Goal: Task Accomplishment & Management: Use online tool/utility

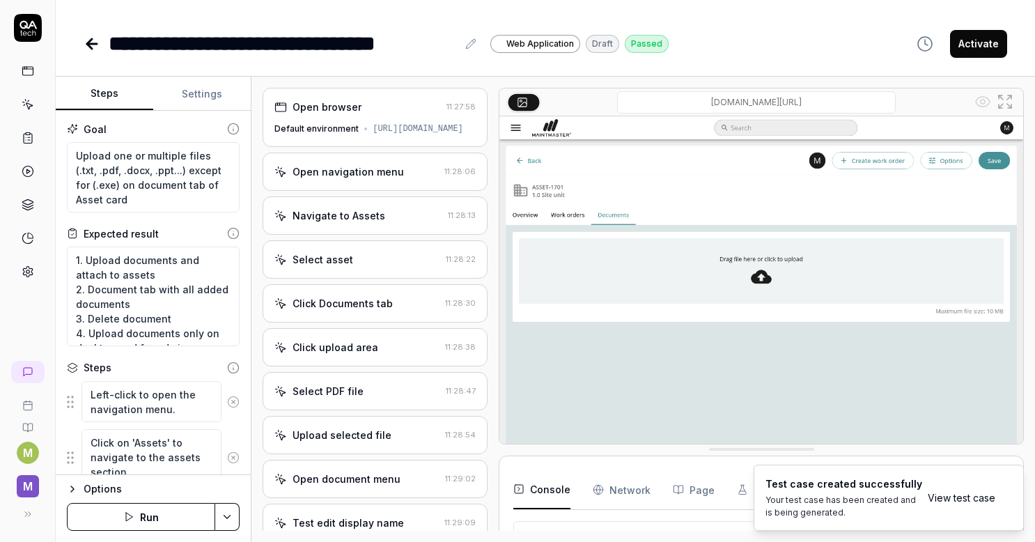
scroll to position [527, 0]
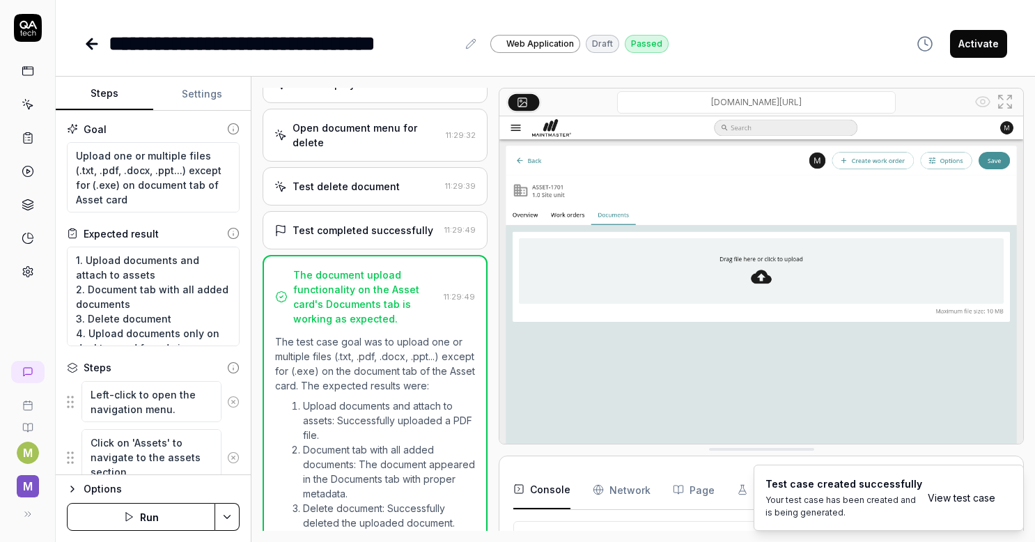
click at [562, 261] on img at bounding box center [762, 279] width 524 height 327
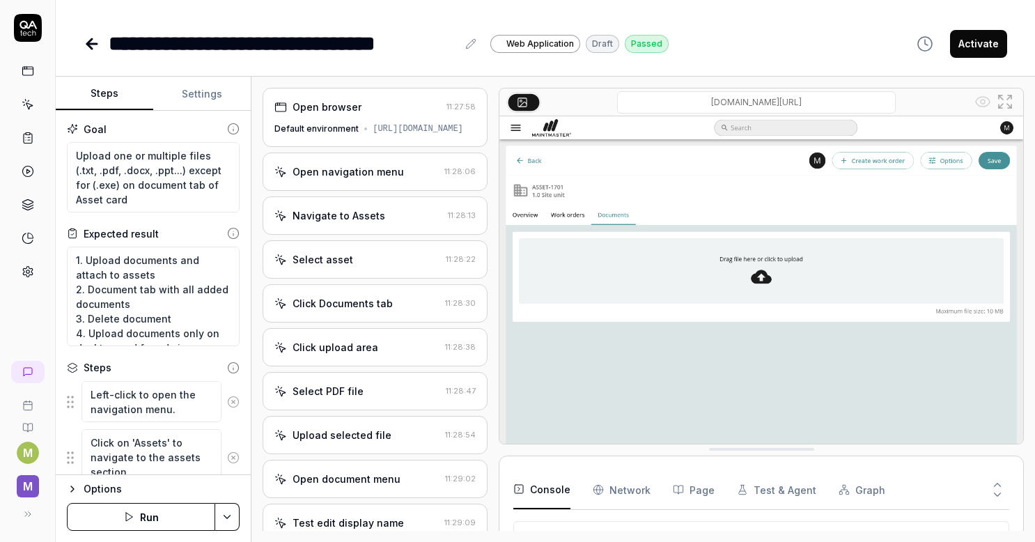
scroll to position [50, 0]
click at [314, 135] on div "Default environment" at bounding box center [317, 129] width 84 height 13
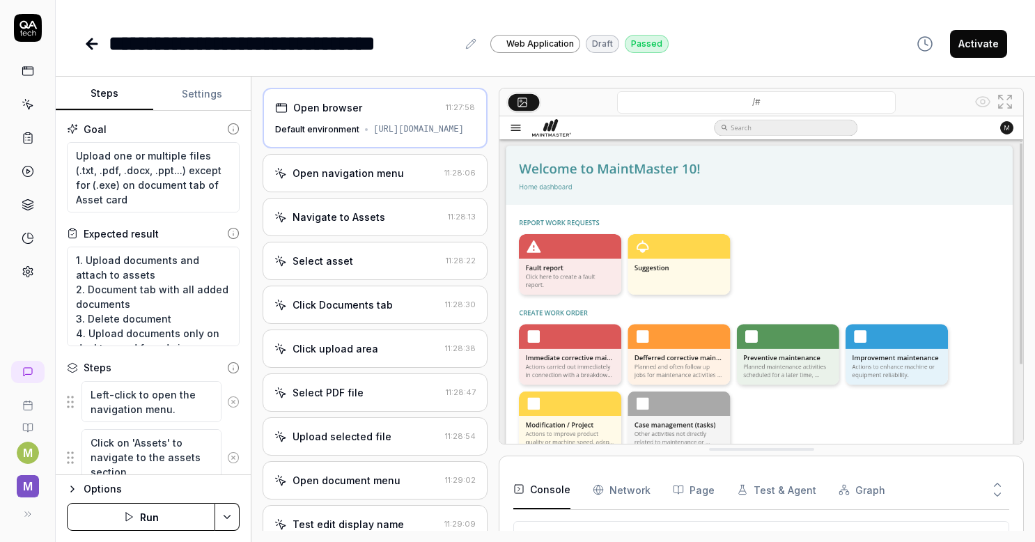
click at [326, 180] on div "Open navigation menu" at bounding box center [348, 173] width 111 height 15
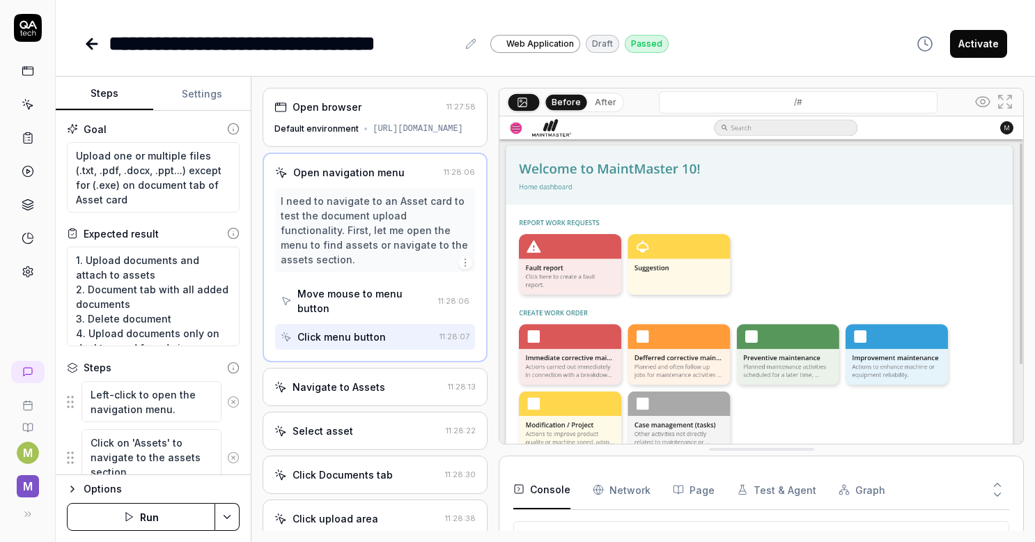
click at [334, 394] on div "Navigate to Assets" at bounding box center [339, 387] width 93 height 15
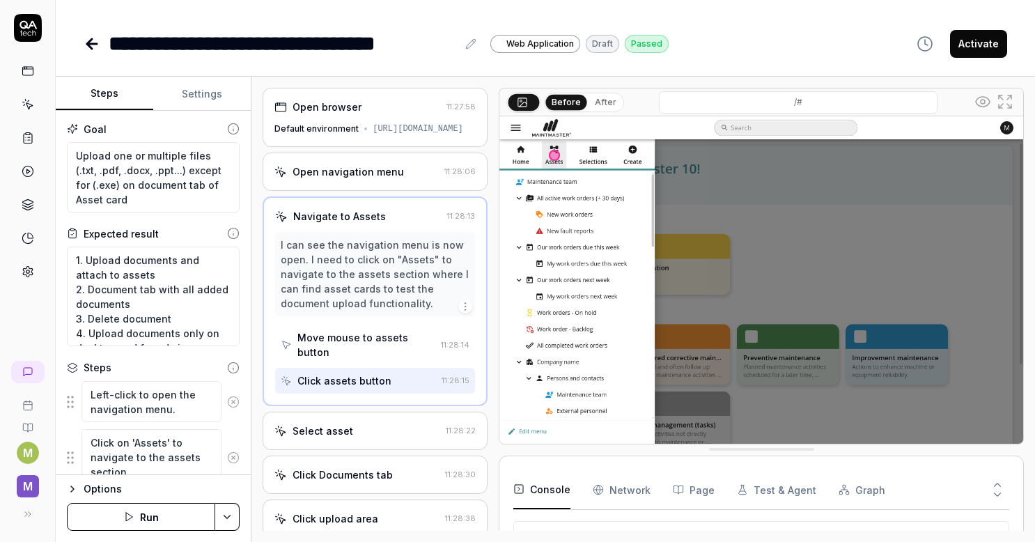
click at [342, 431] on div "Select asset 11:28:22" at bounding box center [375, 431] width 225 height 38
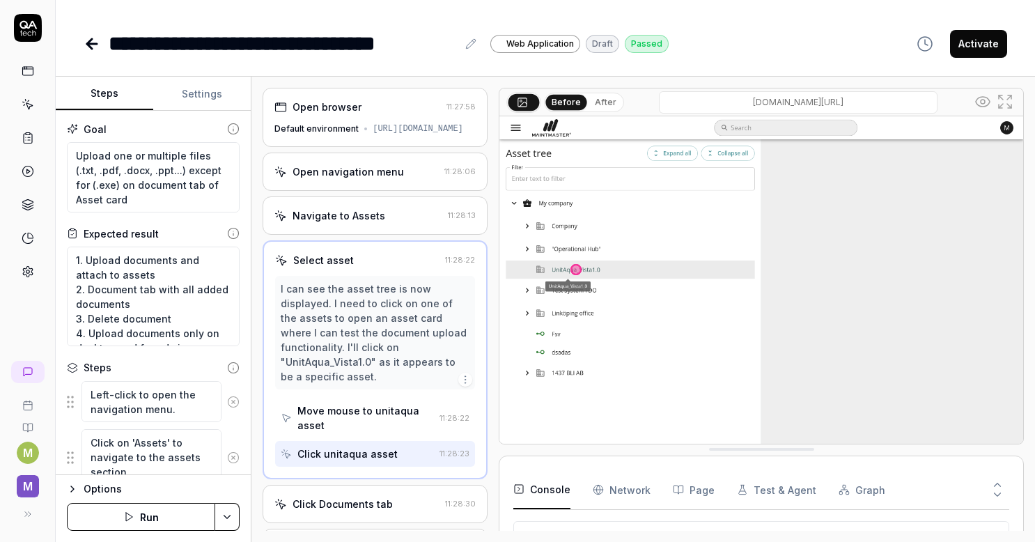
scroll to position [139, 0]
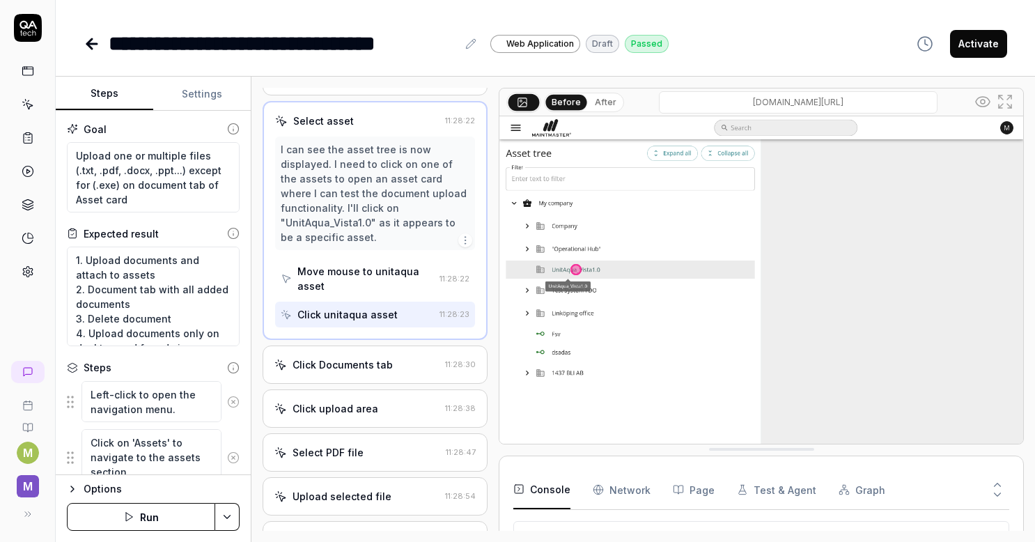
click at [346, 383] on div "Click Documents tab 11:28:30" at bounding box center [375, 365] width 225 height 38
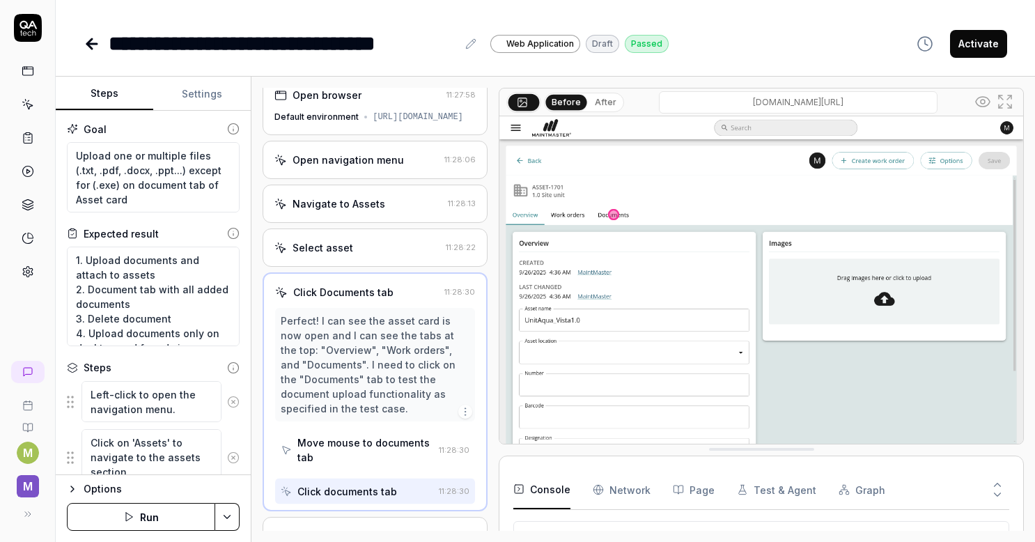
scroll to position [3, 0]
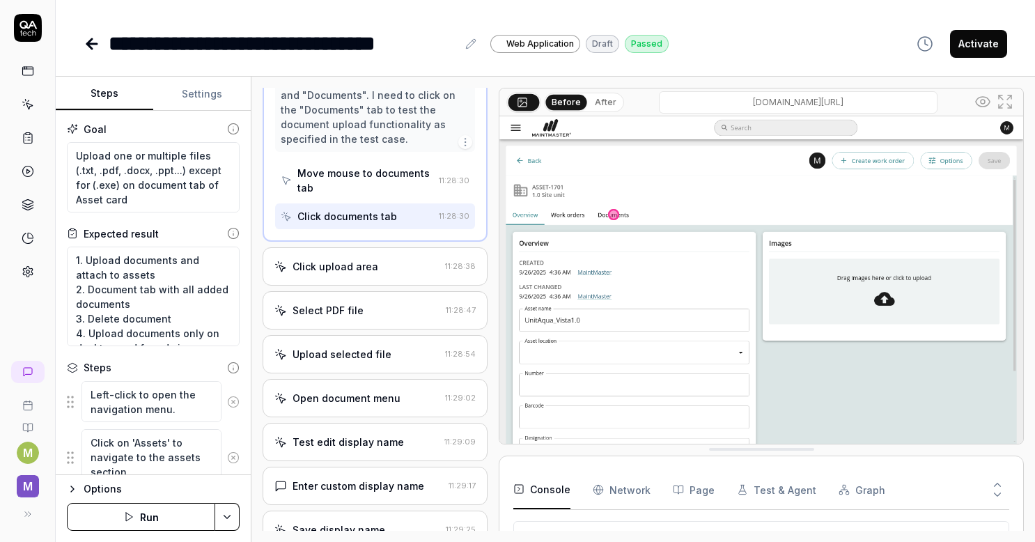
click at [314, 274] on div "Click upload area" at bounding box center [336, 266] width 86 height 15
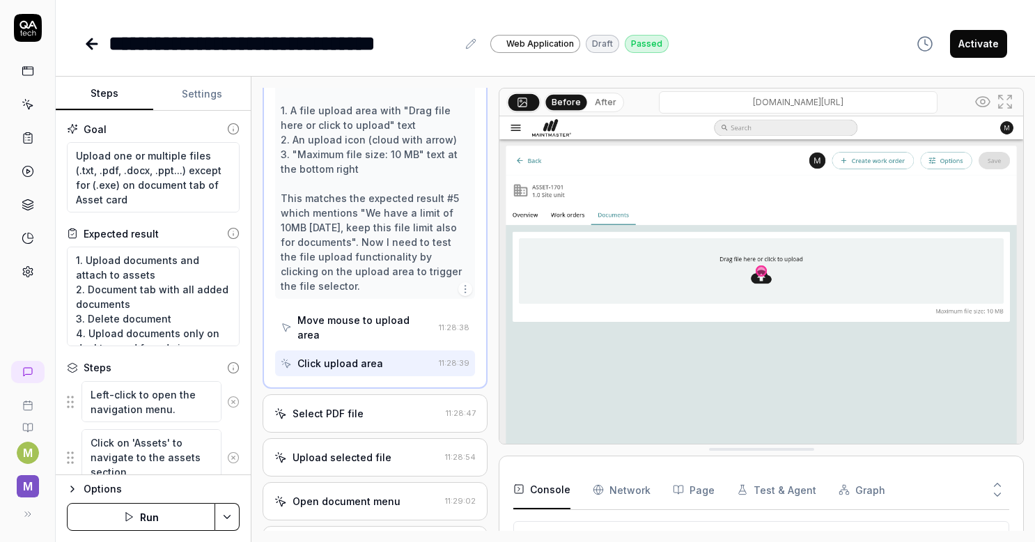
scroll to position [401, 0]
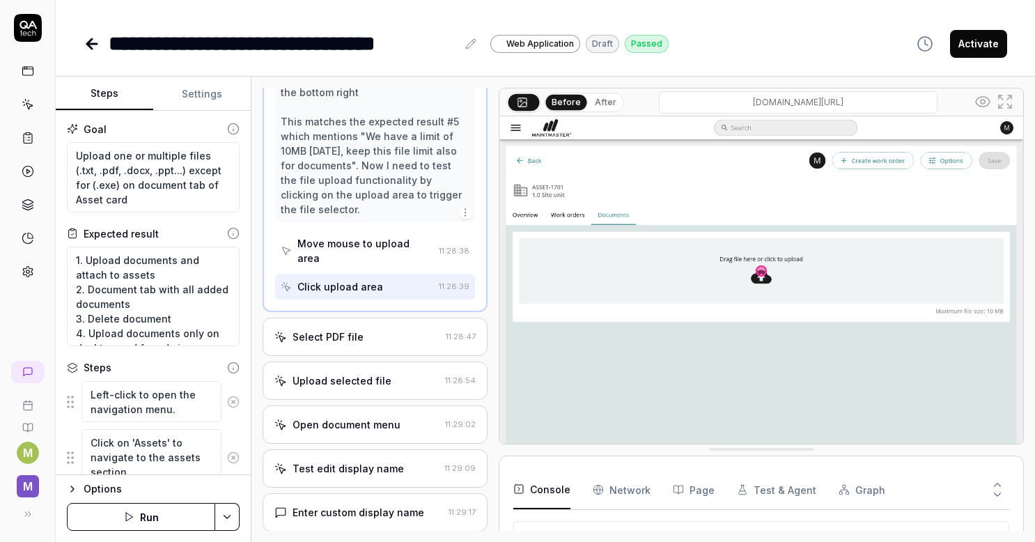
click at [354, 356] on div "Select PDF file 11:28:47" at bounding box center [375, 337] width 225 height 38
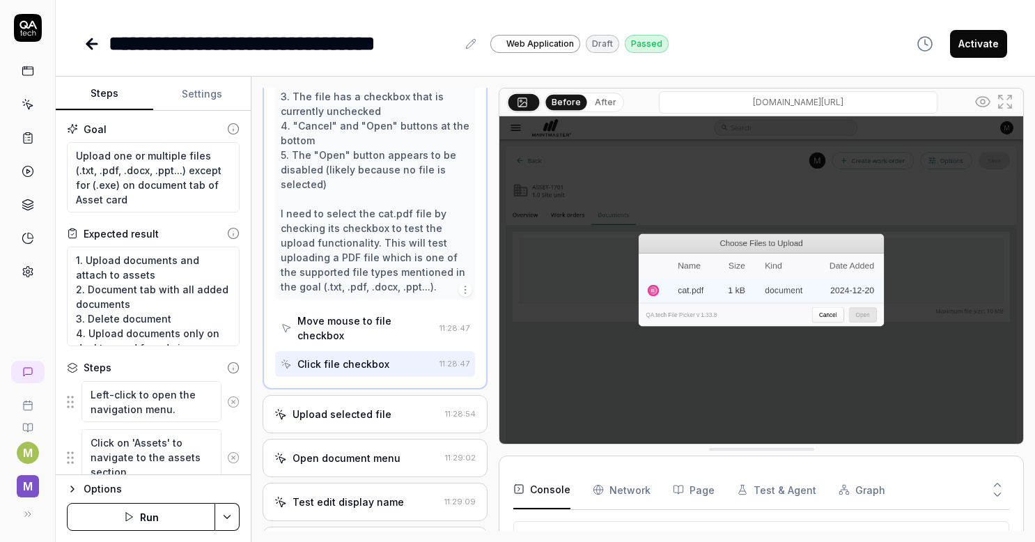
scroll to position [558, 0]
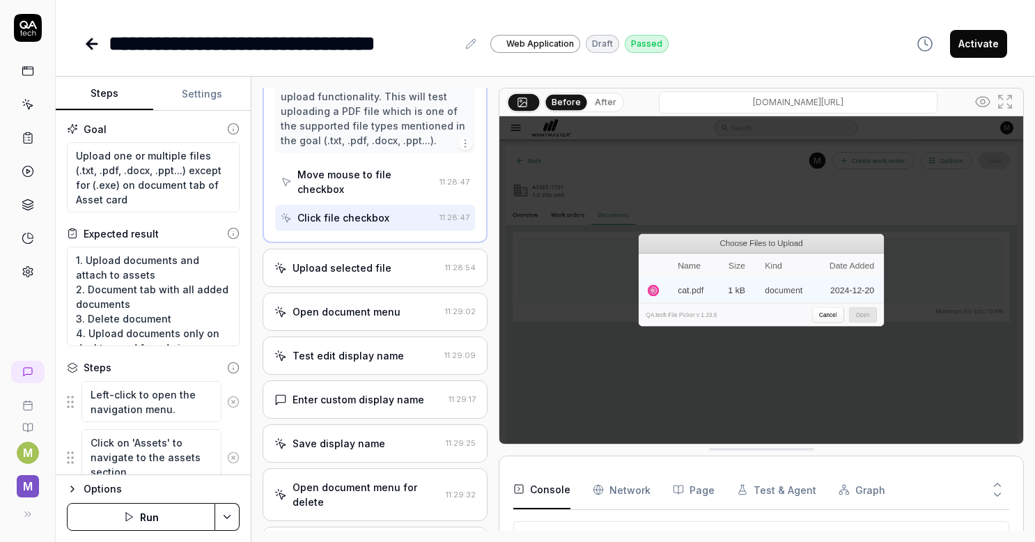
click at [332, 275] on div "Upload selected file" at bounding box center [342, 268] width 99 height 15
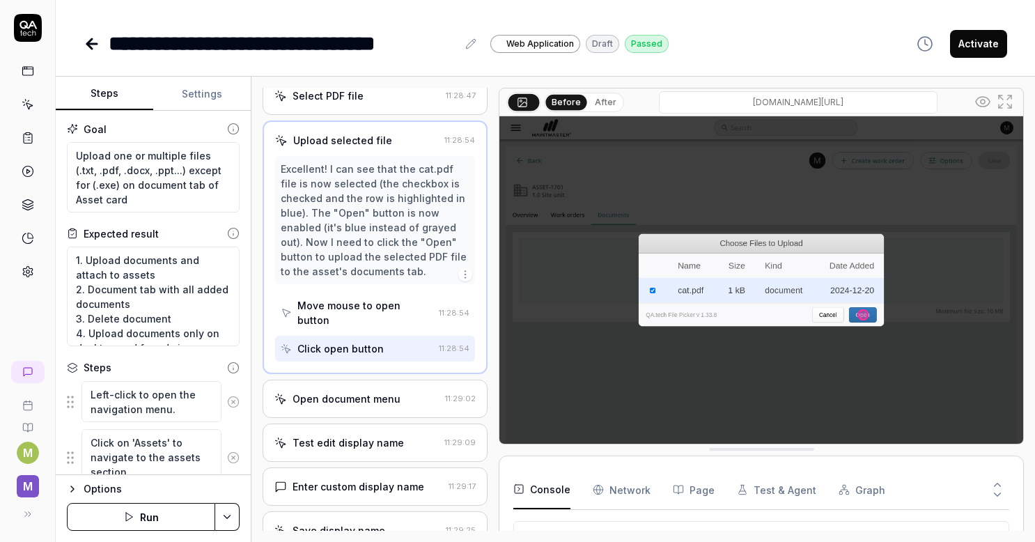
scroll to position [357, 0]
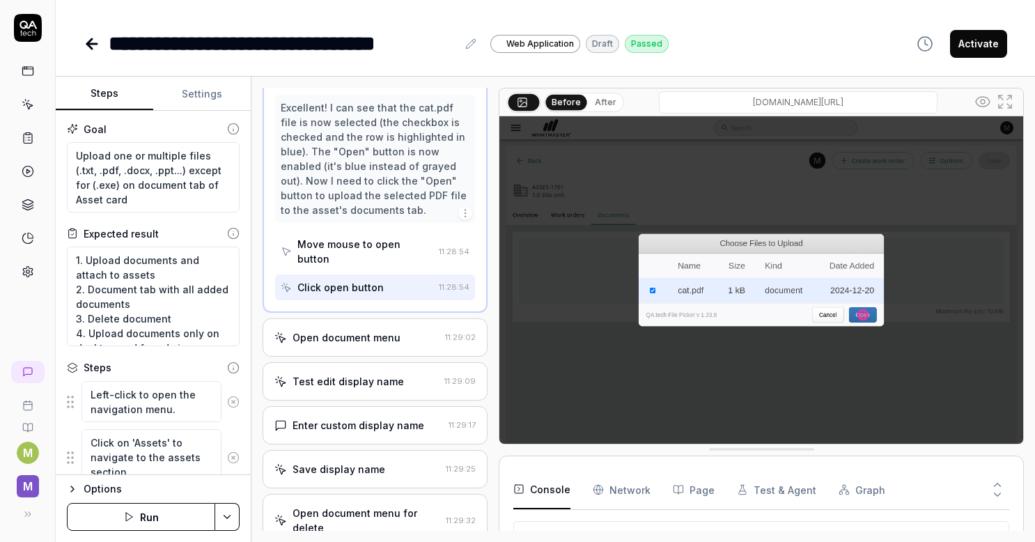
click at [369, 345] on div "Open document menu" at bounding box center [347, 337] width 108 height 15
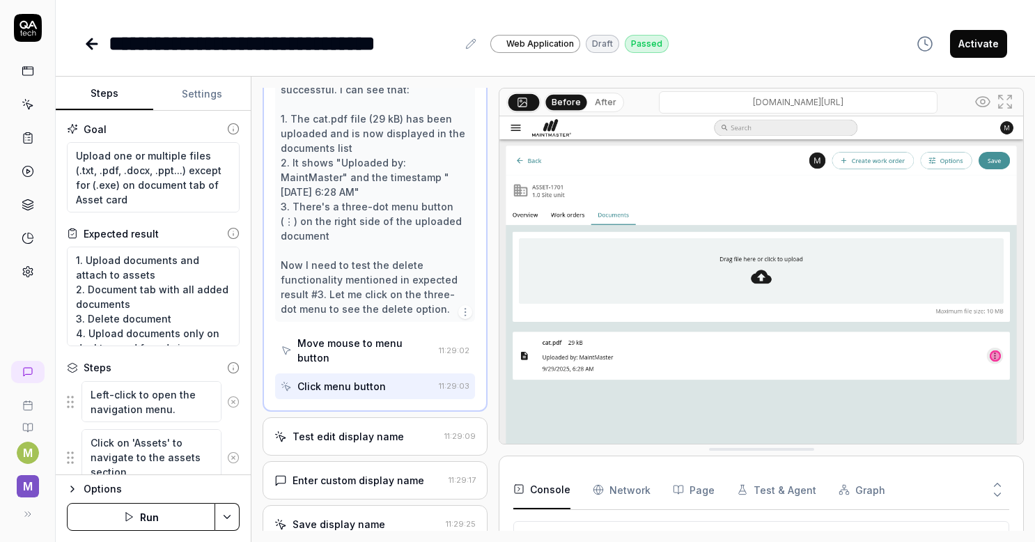
scroll to position [462, 0]
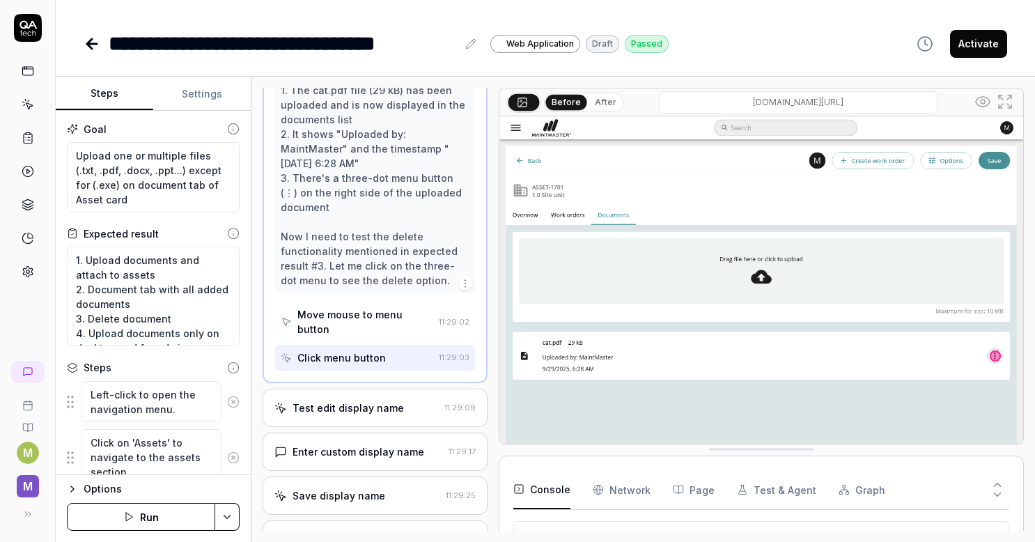
click at [379, 413] on div "Test edit display name" at bounding box center [348, 408] width 111 height 15
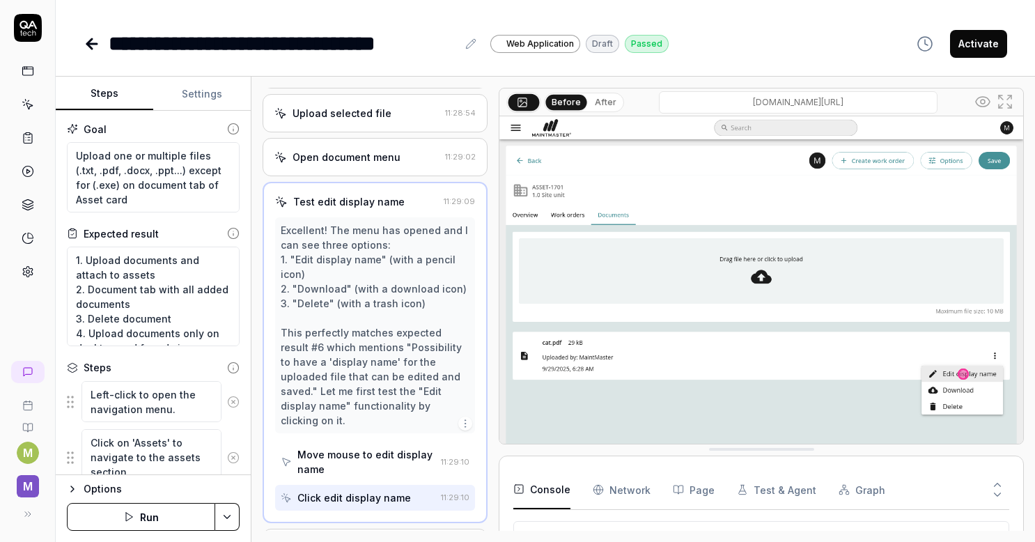
scroll to position [531, 0]
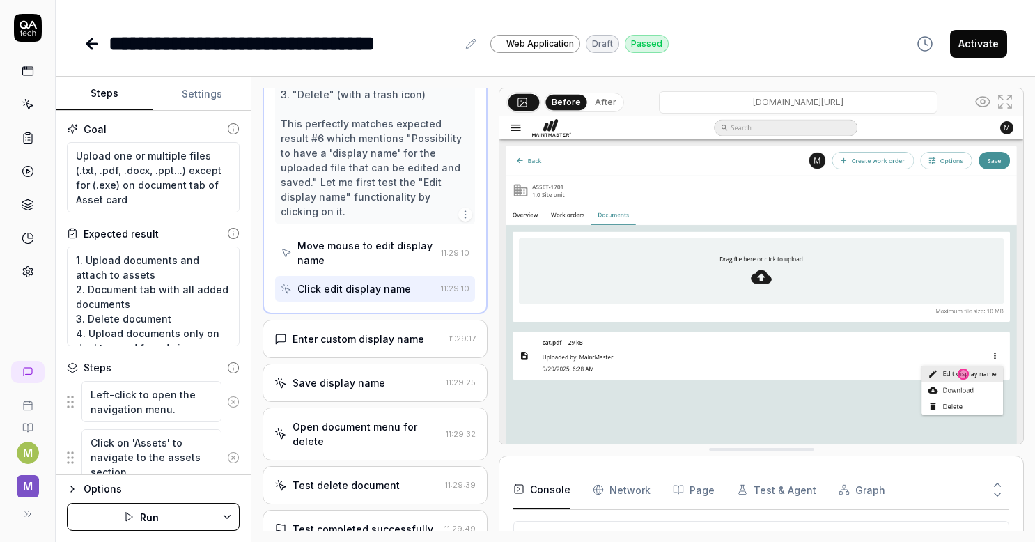
click at [364, 343] on div "Enter custom display name" at bounding box center [359, 339] width 132 height 15
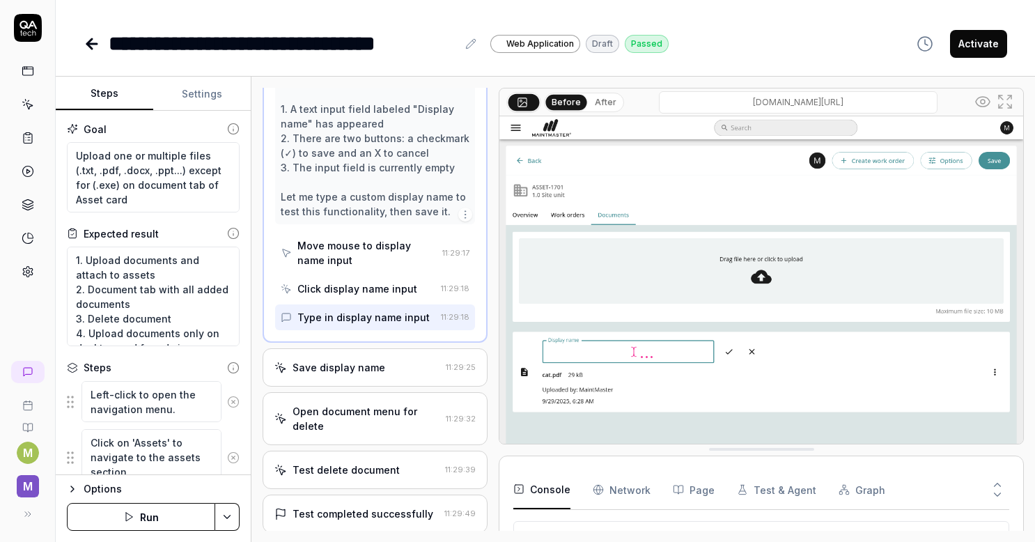
scroll to position [574, 0]
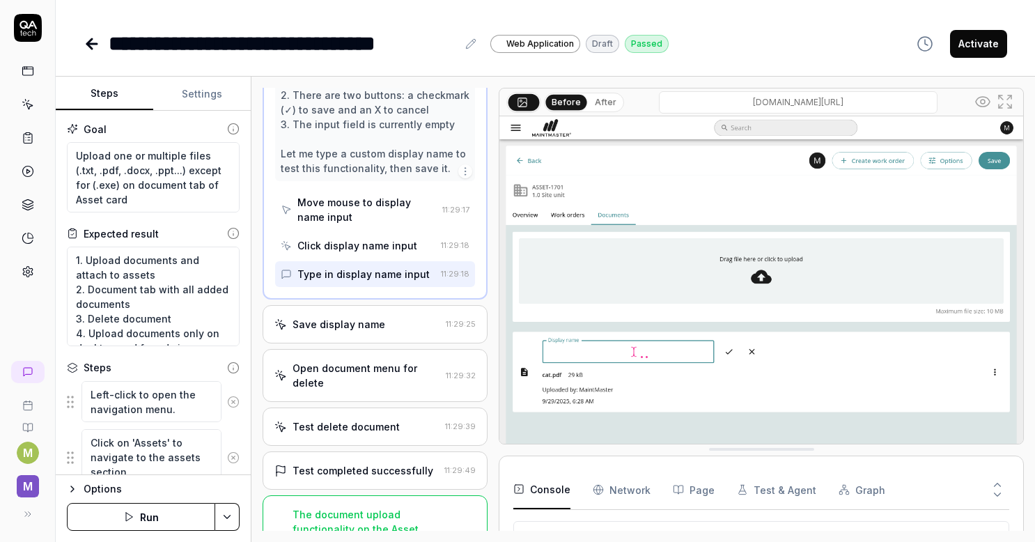
click at [372, 344] on div "Save display name 11:29:25" at bounding box center [375, 324] width 225 height 38
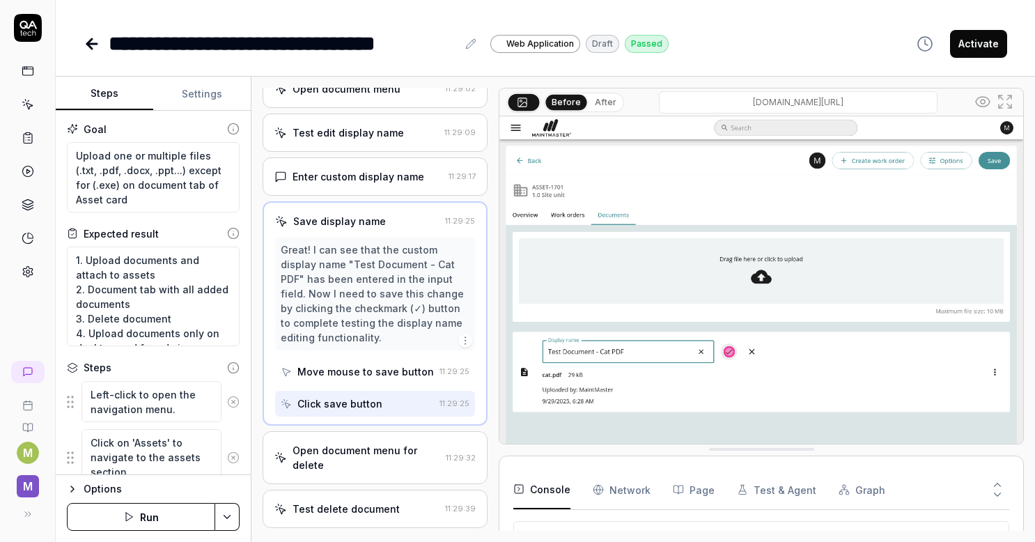
scroll to position [307, 0]
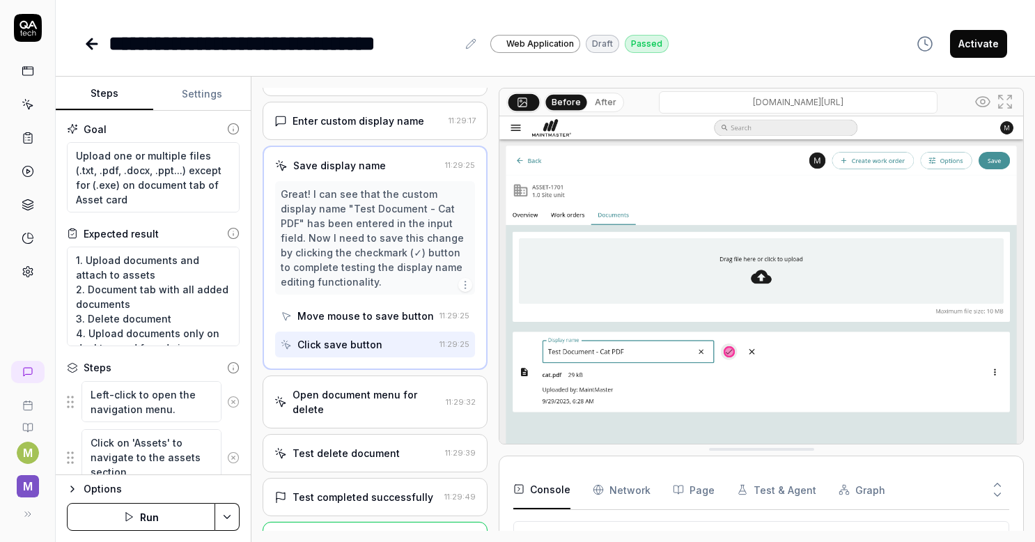
click at [382, 417] on div "Open document menu for delete" at bounding box center [367, 401] width 148 height 29
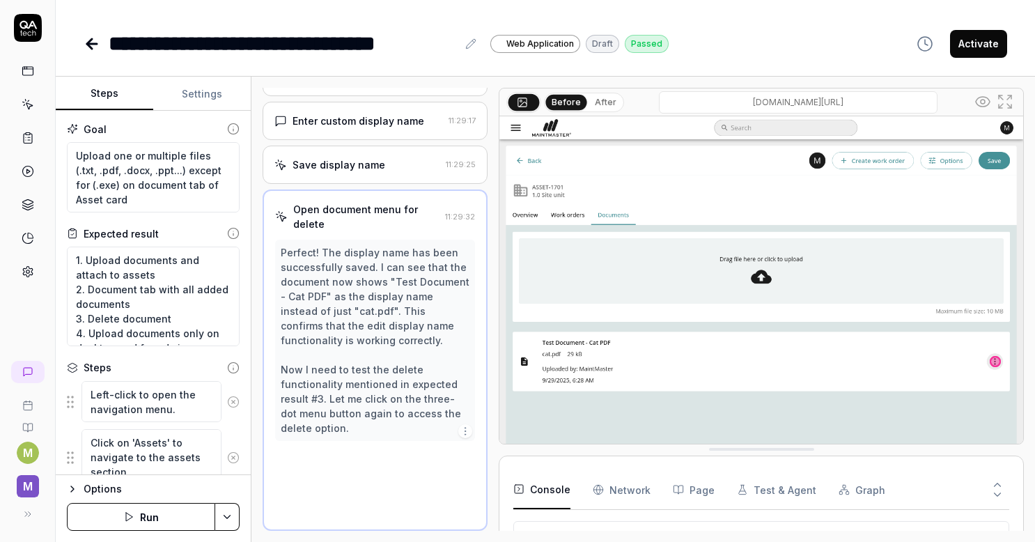
scroll to position [452, 0]
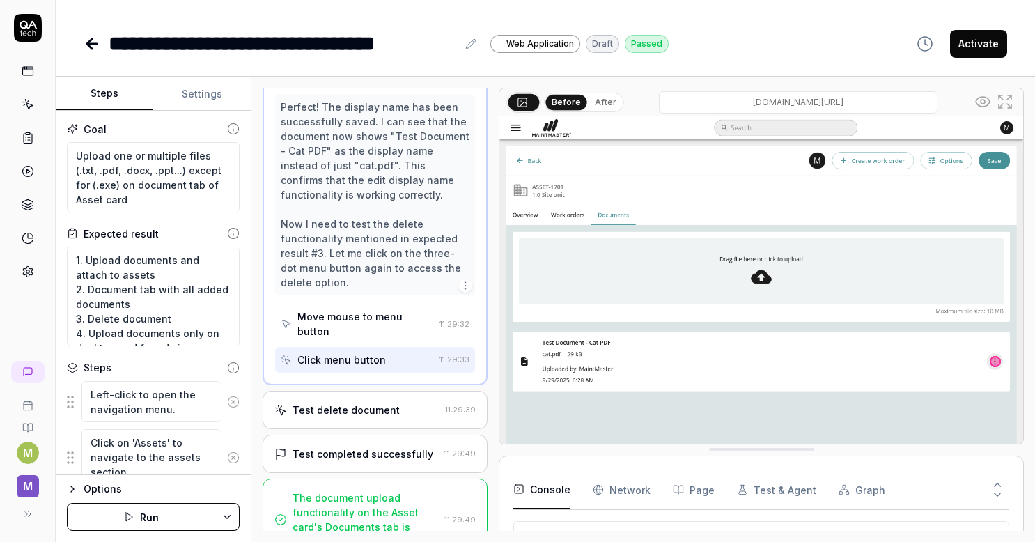
click at [376, 408] on div "Test delete document 11:29:39" at bounding box center [375, 410] width 225 height 38
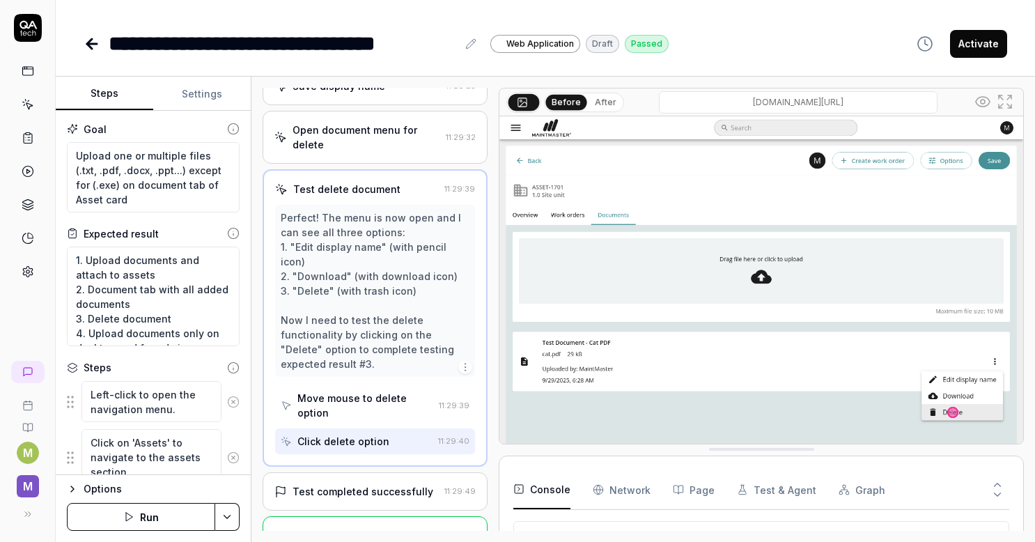
scroll to position [597, 0]
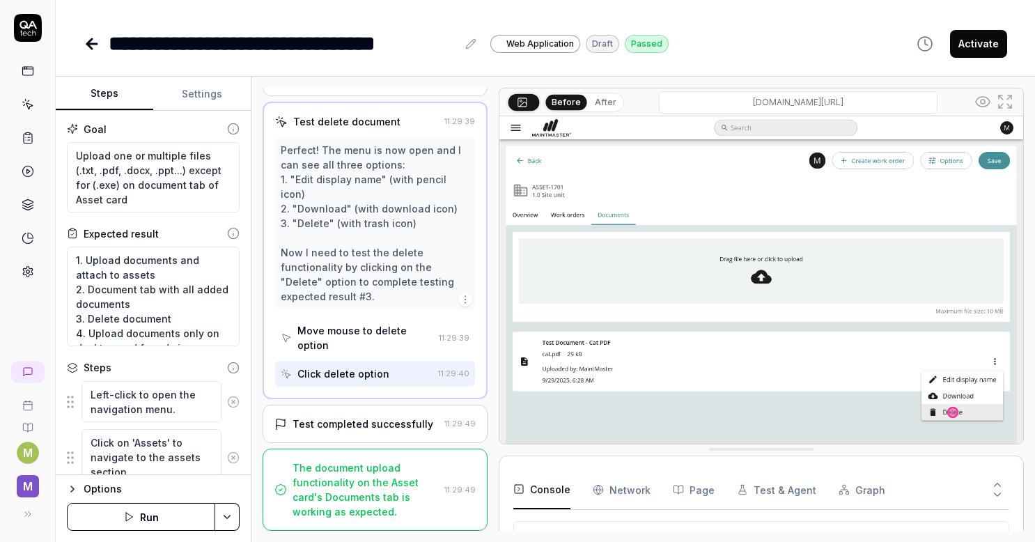
click at [389, 415] on div "Test completed successfully 11:29:49" at bounding box center [375, 424] width 225 height 38
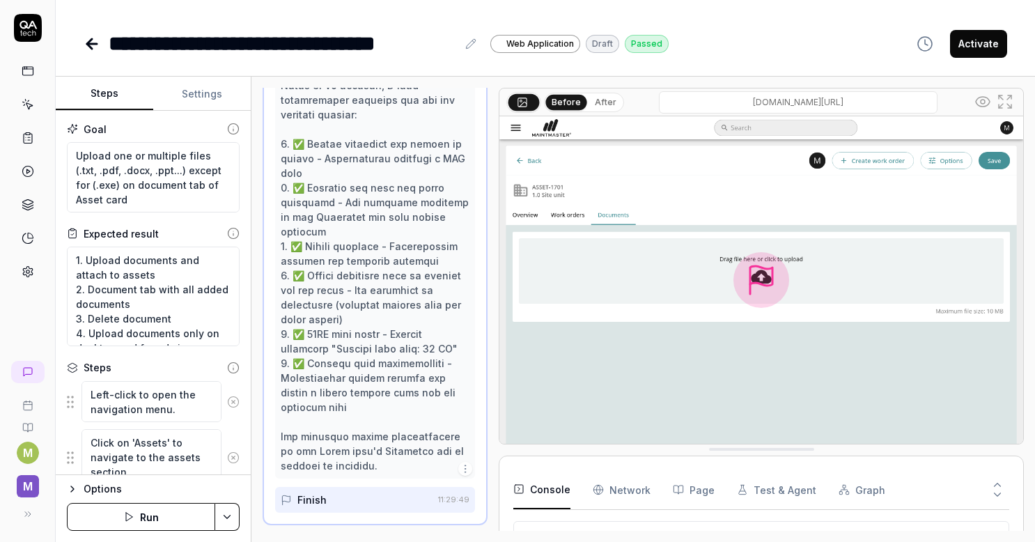
scroll to position [920, 0]
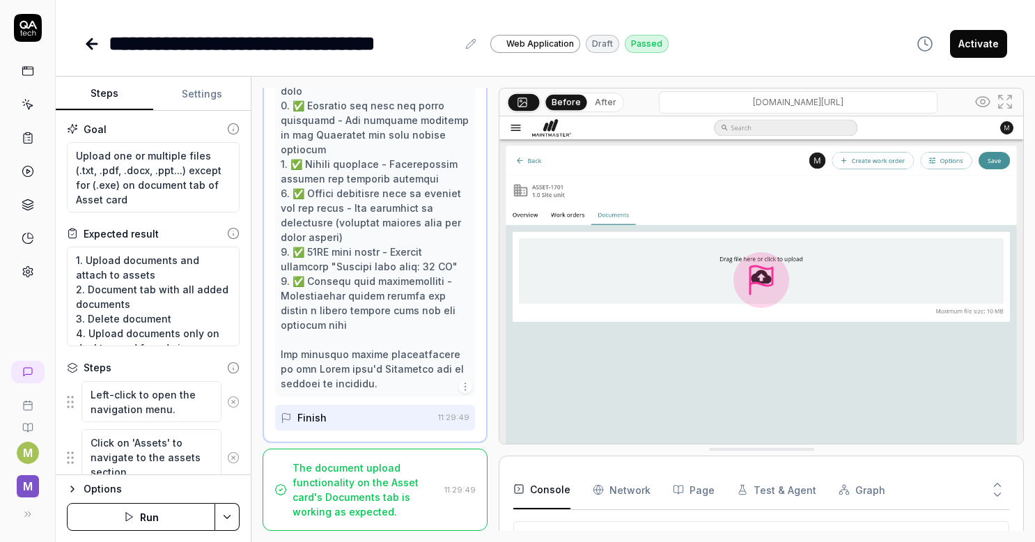
click at [389, 417] on div "Finish" at bounding box center [357, 418] width 152 height 26
click at [760, 40] on div "**********" at bounding box center [546, 43] width 924 height 31
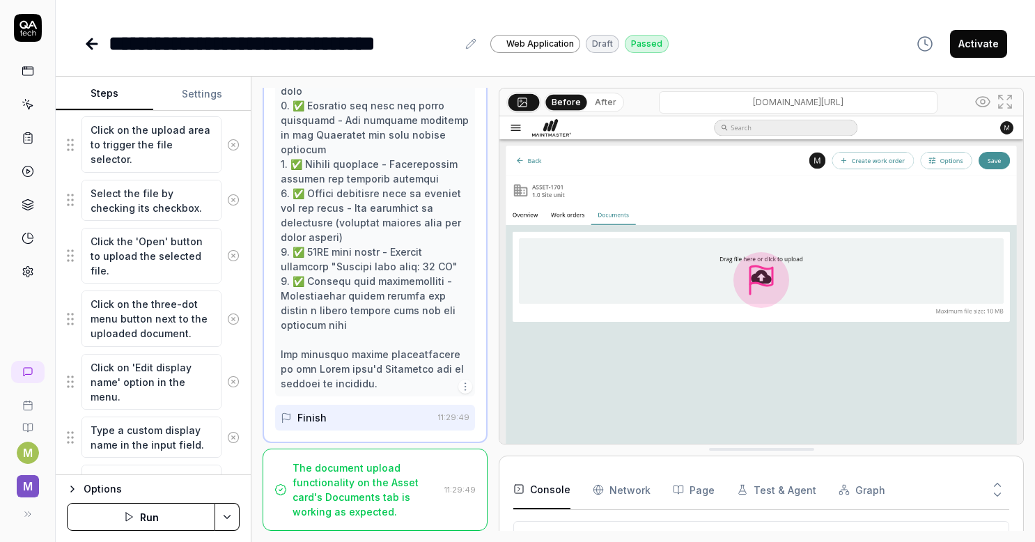
scroll to position [711, 0]
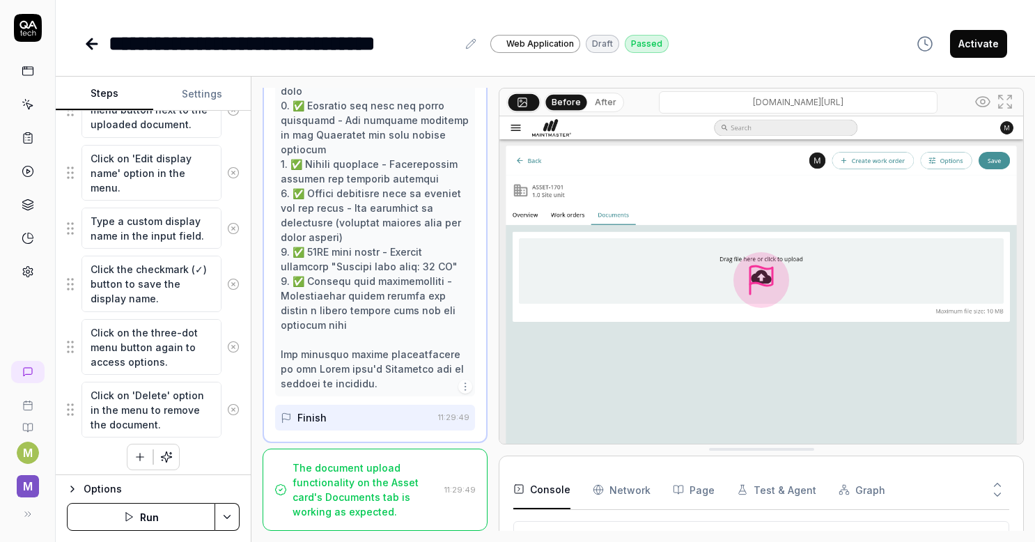
click at [139, 456] on icon "button" at bounding box center [140, 457] width 13 height 13
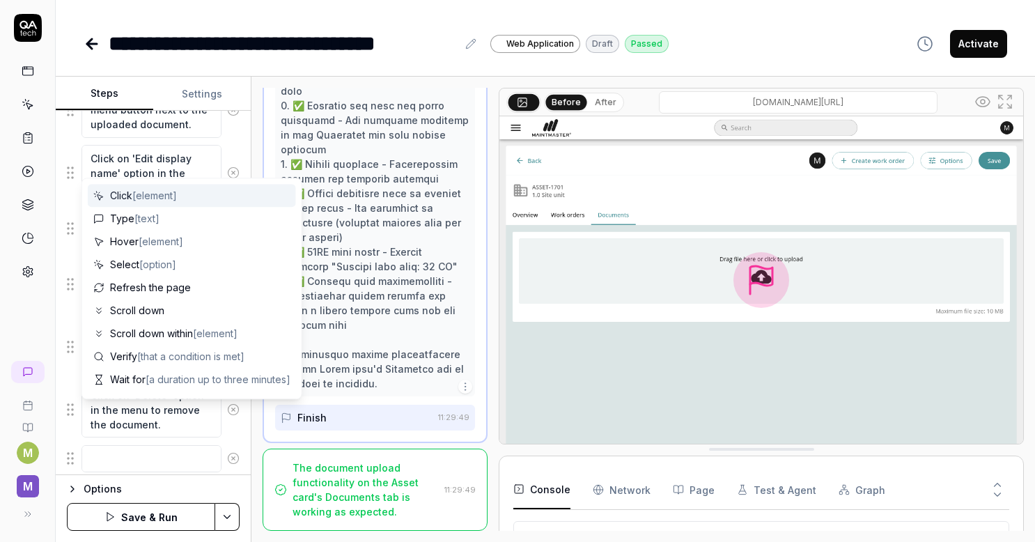
scroll to position [745, 0]
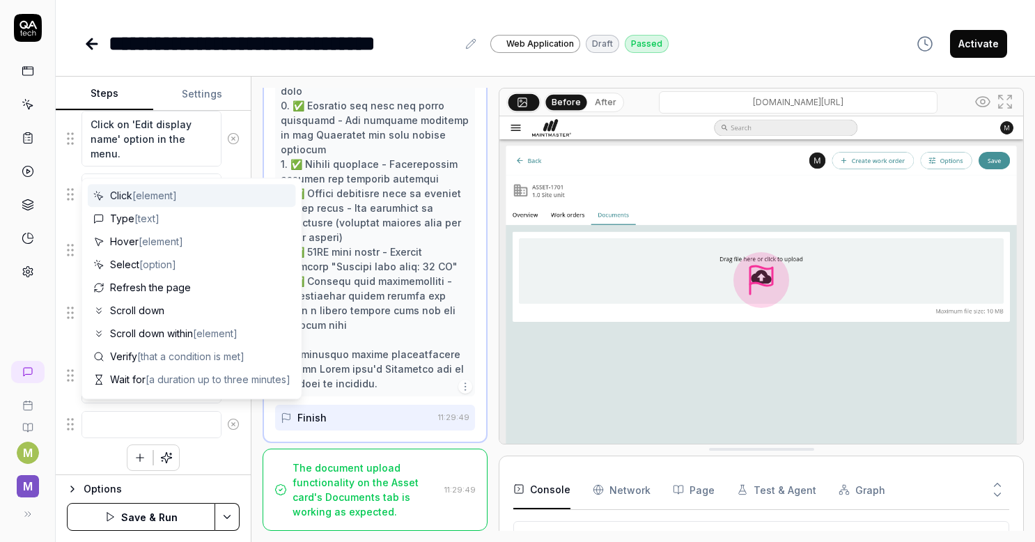
type textarea "*"
type textarea "C"
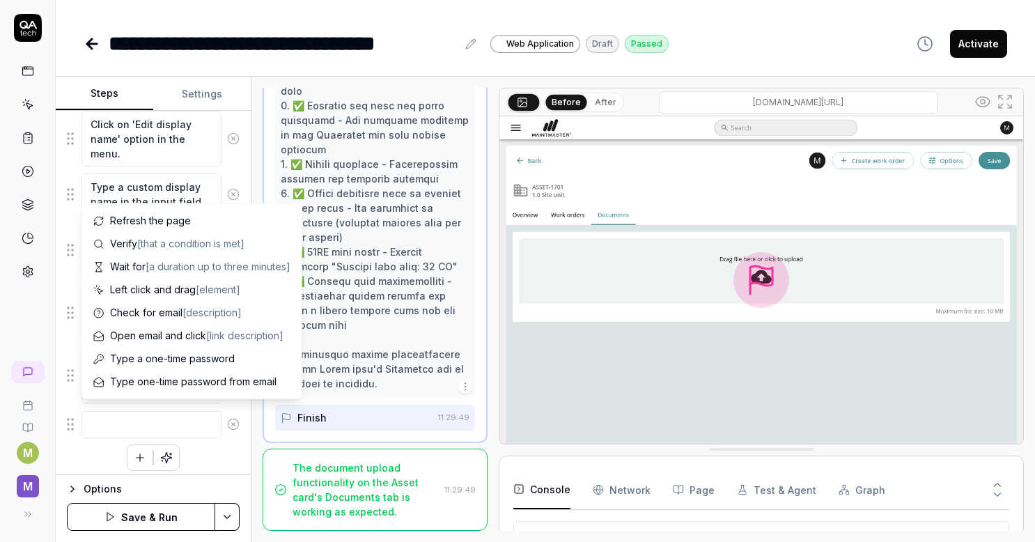
type textarea "*"
type textarea "A"
type textarea "*"
type textarea "Ad"
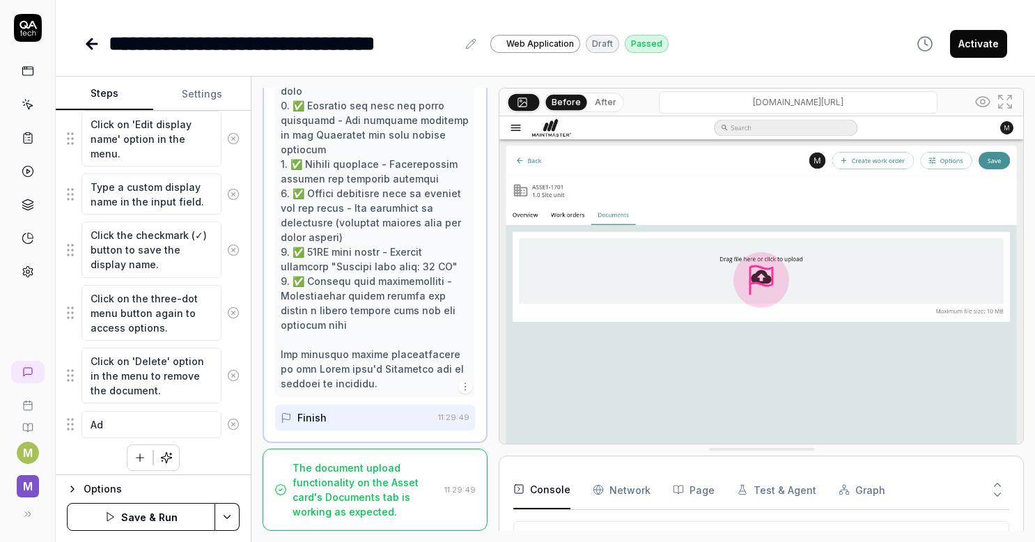
type textarea "*"
type textarea "Add"
type textarea "*"
type textarea "Add o"
type textarea "*"
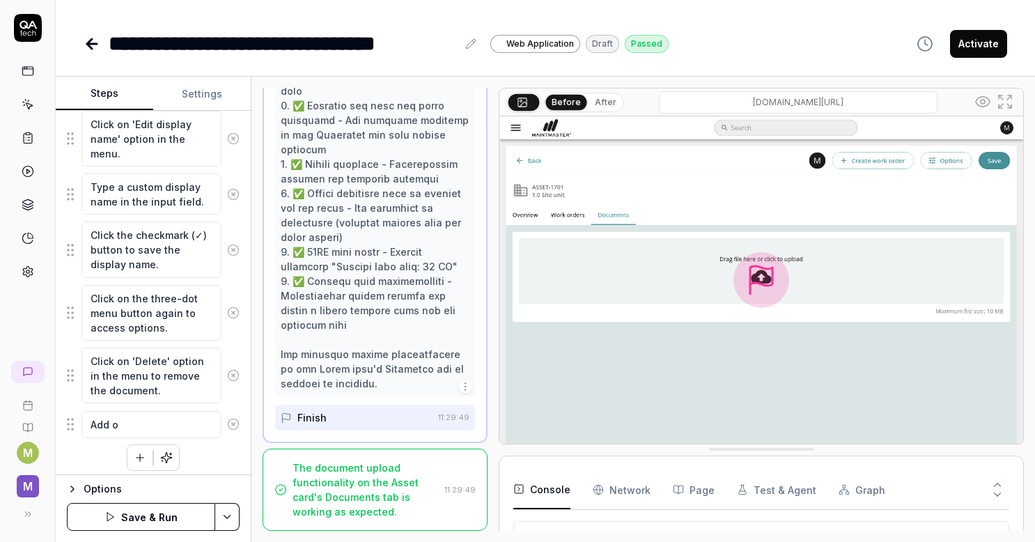
type textarea "Add ot"
type textarea "*"
type textarea "Add oth"
type textarea "*"
type textarea "Add othe"
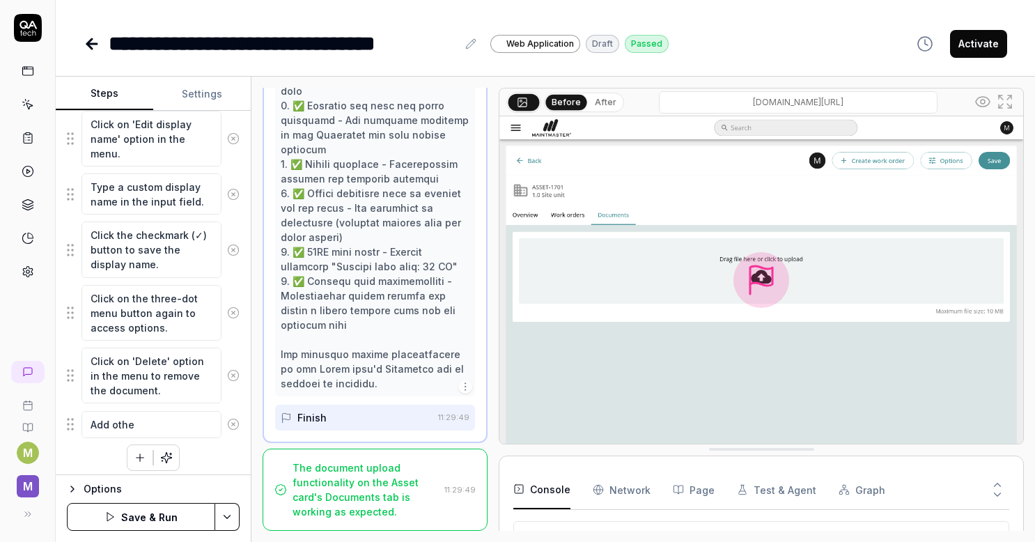
type textarea "*"
type textarea "Add other"
type textarea "*"
type textarea "Add other fi"
type textarea "*"
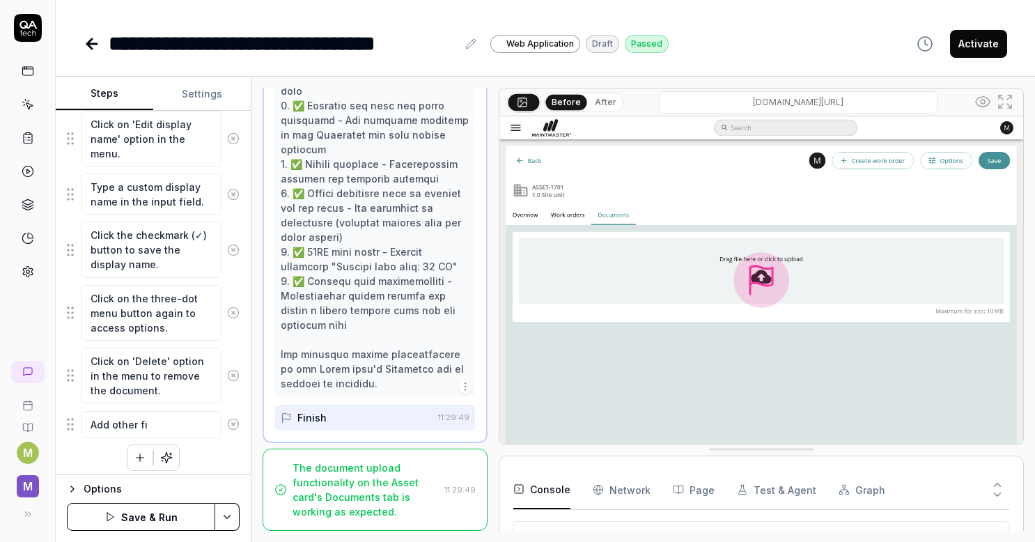
type textarea "Add other fil"
type textarea "*"
type textarea "Add other filt"
type textarea "*"
type textarea "Add other filte"
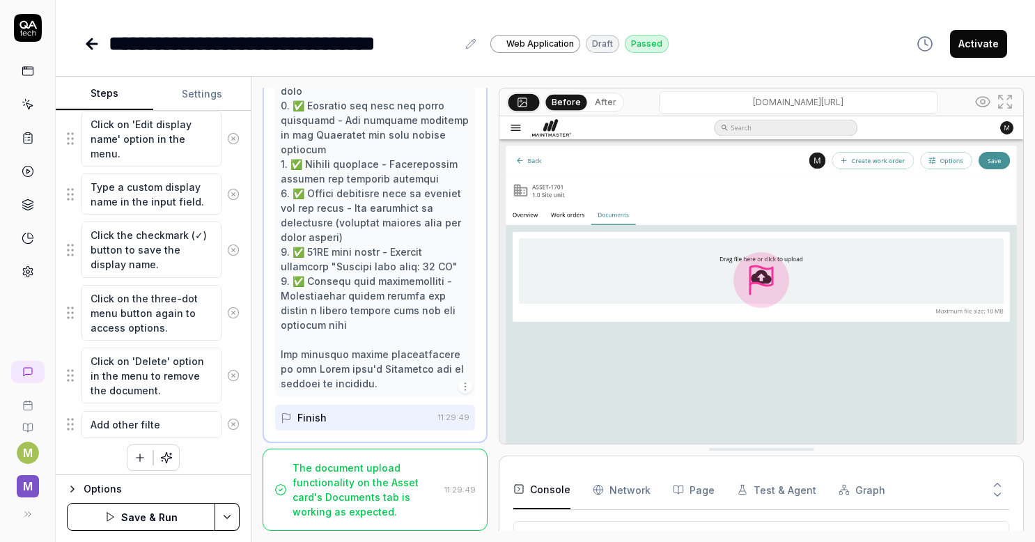
type textarea "*"
type textarea "Add other filte t"
type textarea "*"
type textarea "Add other filte ty"
type textarea "*"
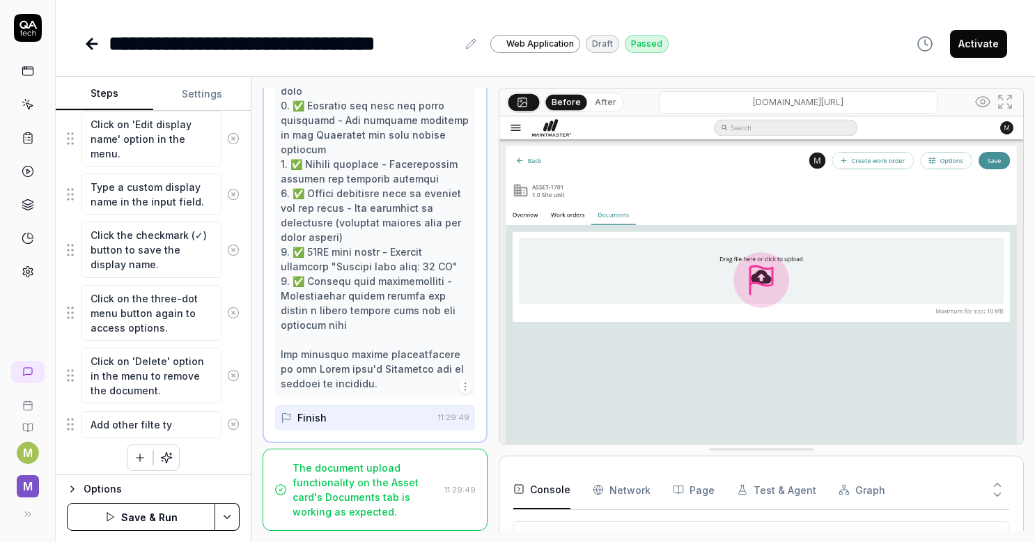
type textarea "Add other filte typ"
type textarea "*"
type textarea "Add other filte ty"
type textarea "*"
type textarea "Add other filte t"
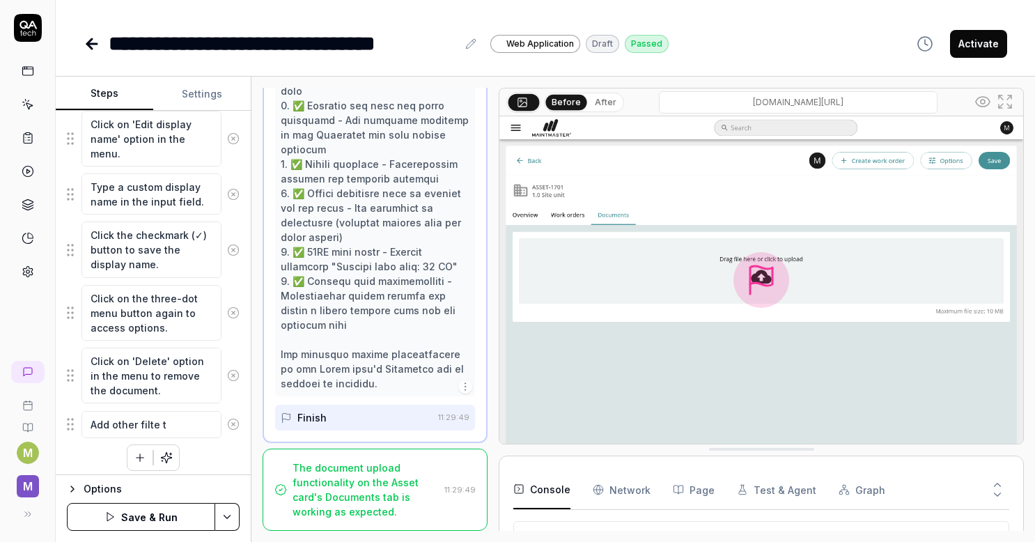
type textarea "*"
type textarea "Add other filte"
type textarea "*"
type textarea "Add other filte"
type textarea "*"
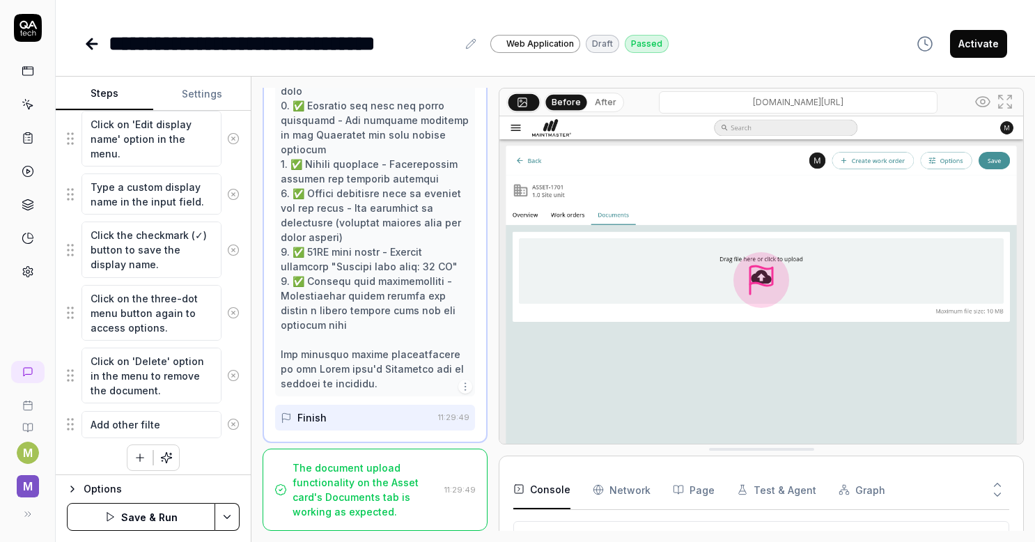
type textarea "Add other filt"
type textarea "*"
type textarea "Add other fil"
type textarea "*"
type textarea "Add other fil"
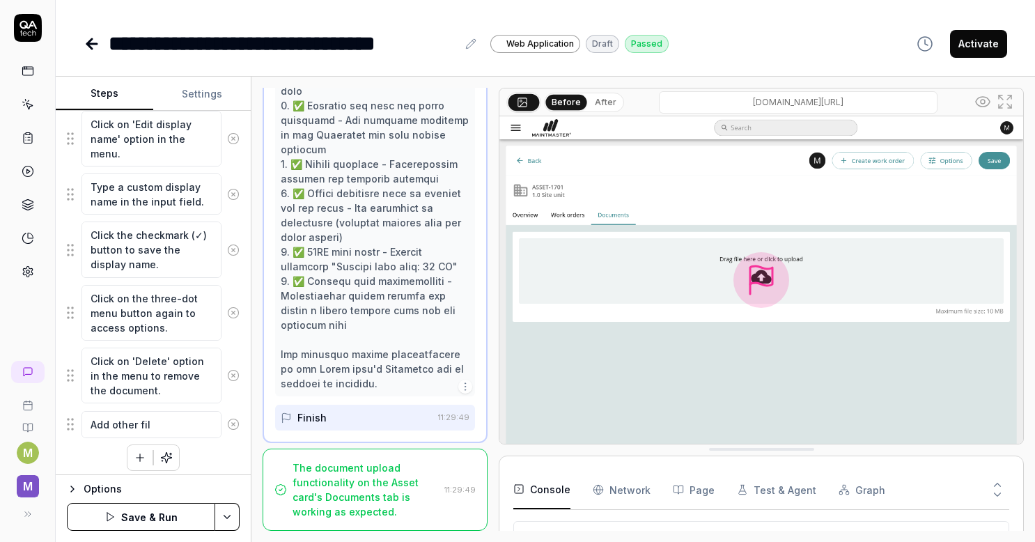
type textarea "*"
type textarea "Add other fil t"
type textarea "*"
type textarea "Add other fil ty"
type textarea "*"
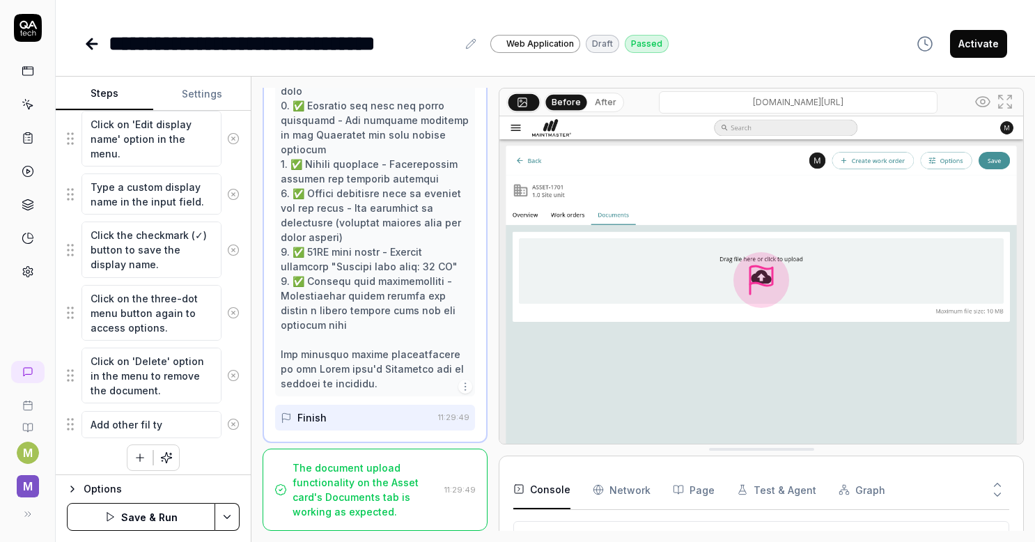
type textarea "Add other fil typ"
type textarea "*"
type textarea "Add other fil ty"
type textarea "*"
type textarea "Add other fil t"
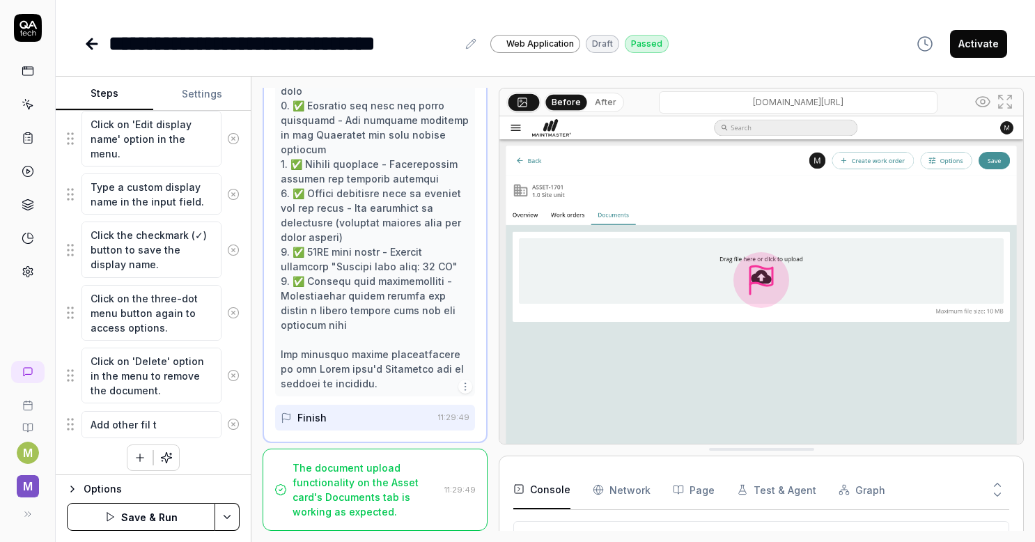
type textarea "*"
type textarea "Add other fil"
type textarea "*"
type textarea "Add other fil"
type textarea "*"
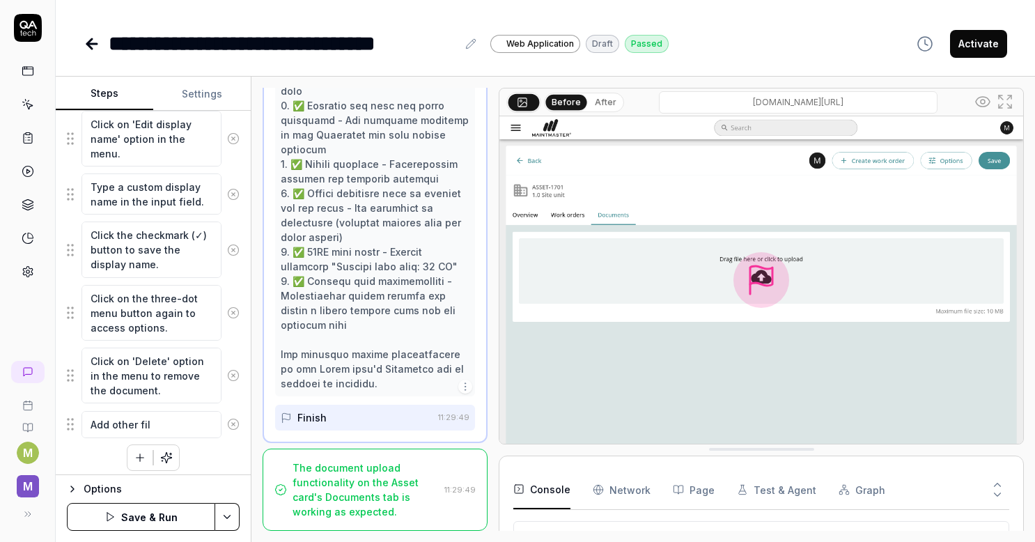
type textarea "Add other file"
type textarea "*"
type textarea "Add other file"
type textarea "*"
type textarea "Add other file t"
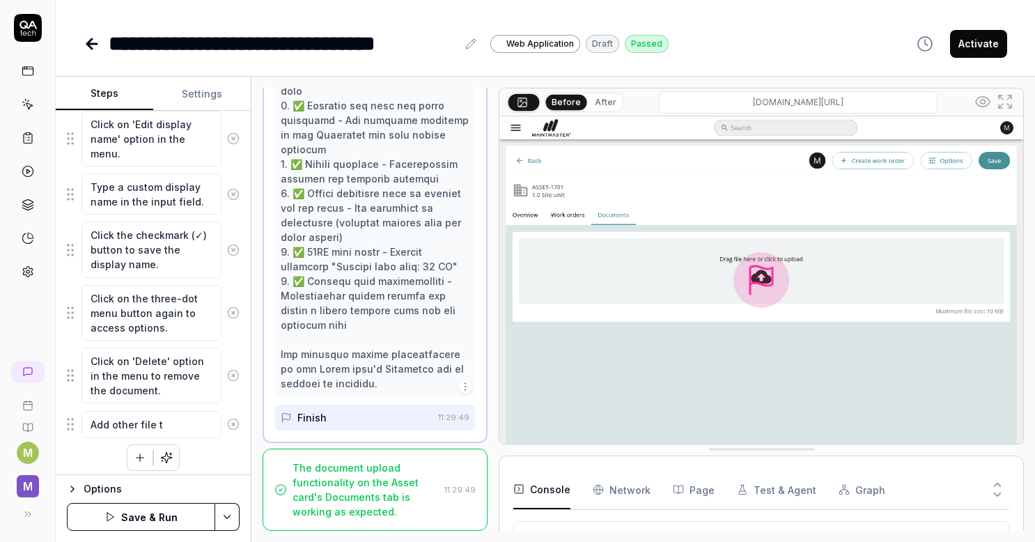
type textarea "*"
type textarea "Add other file ty"
type textarea "*"
type textarea "Add other file typ"
type textarea "*"
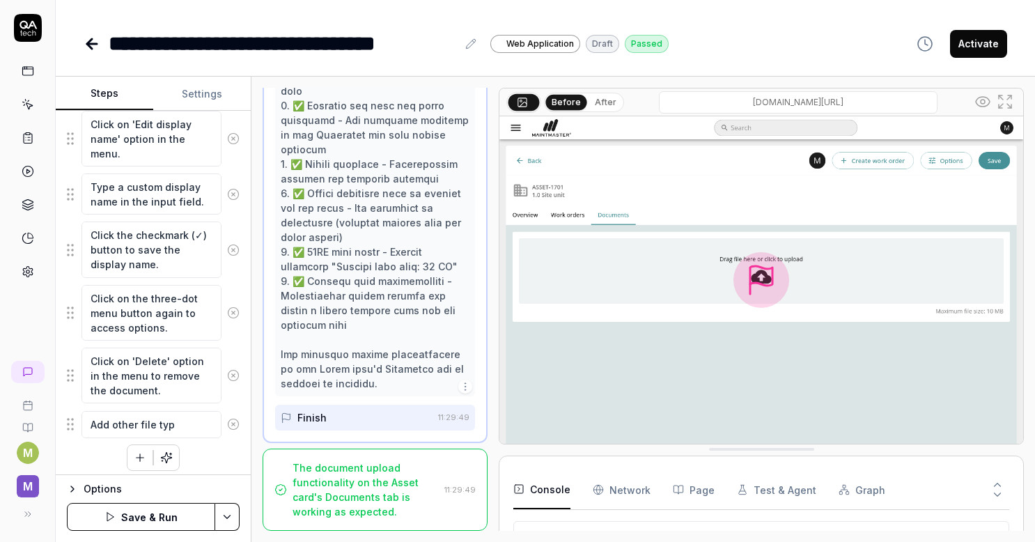
type textarea "Add other file type"
type textarea "*"
type textarea "Add other file type"
type textarea "*"
type textarea "Add other file type a"
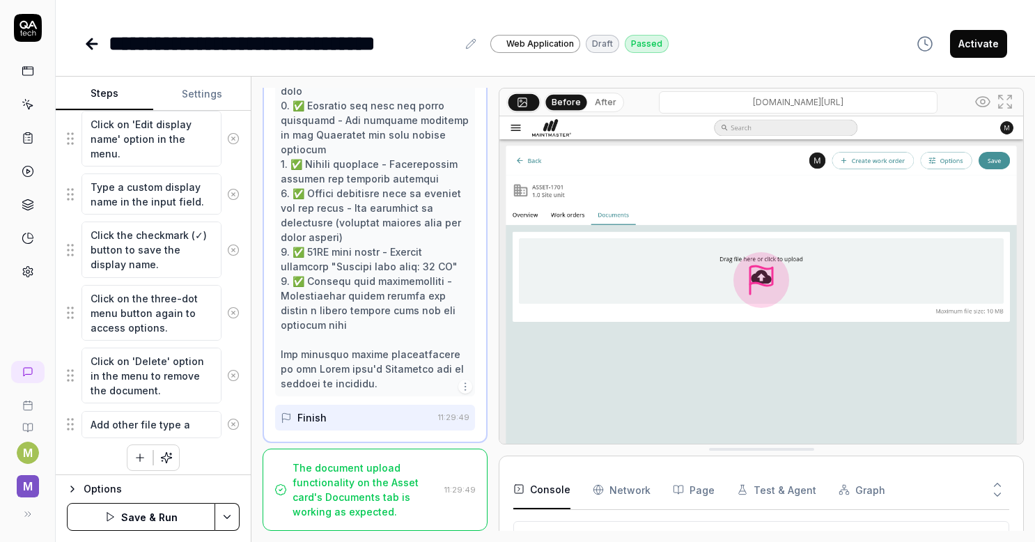
type textarea "*"
type textarea "Add other file type an"
type textarea "*"
type textarea "Add other file type and"
type textarea "*"
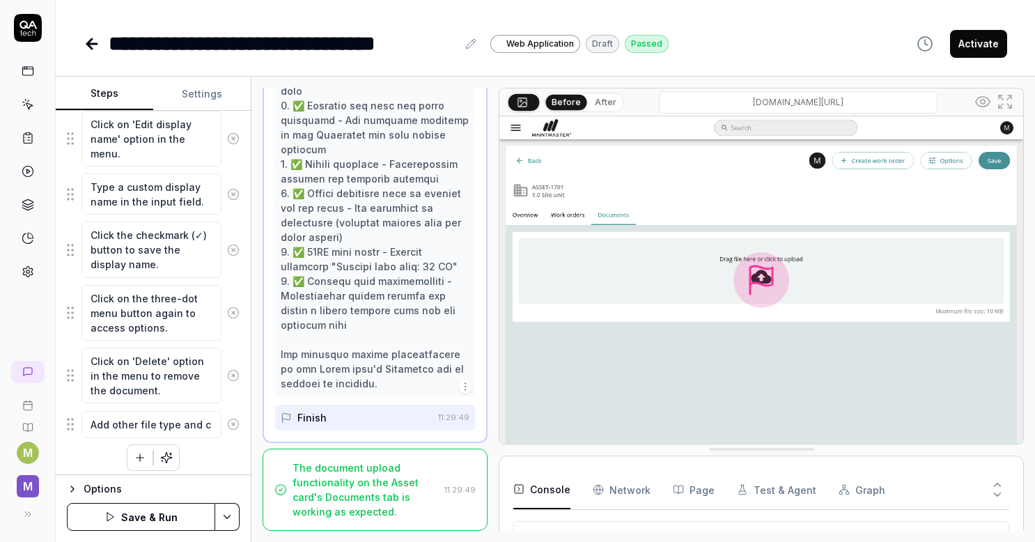
type textarea "Add other file type and cl"
type textarea "*"
type textarea "Add other file type and cli"
type textarea "*"
type textarea "Add other file type and clic"
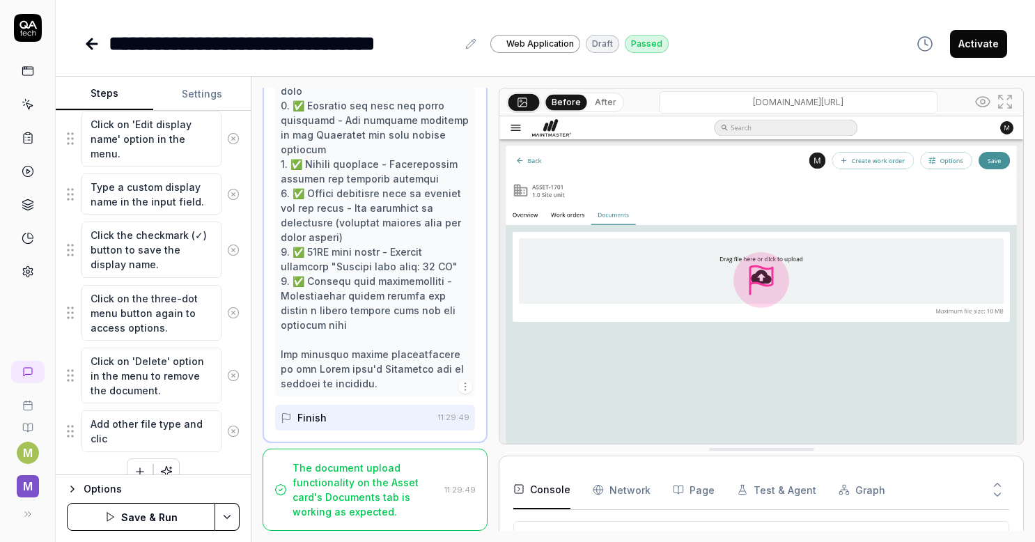
type textarea "*"
type textarea "Add other file type and click"
type textarea "*"
type textarea "Add other file type and click"
type textarea "*"
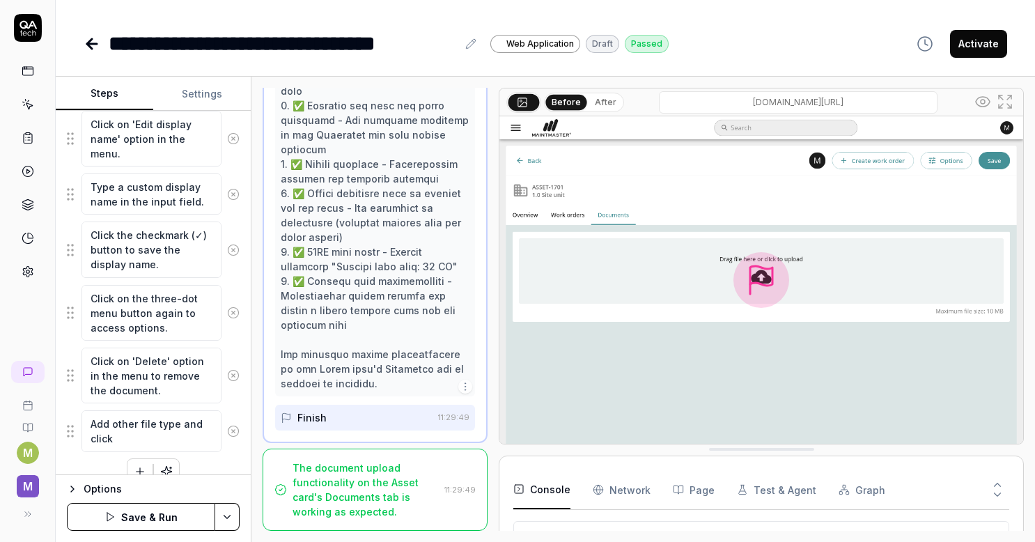
type textarea "Add other file type and click s"
type textarea "*"
type textarea "Add other file type and click sa"
type textarea "*"
type textarea "Add other file type and click sav"
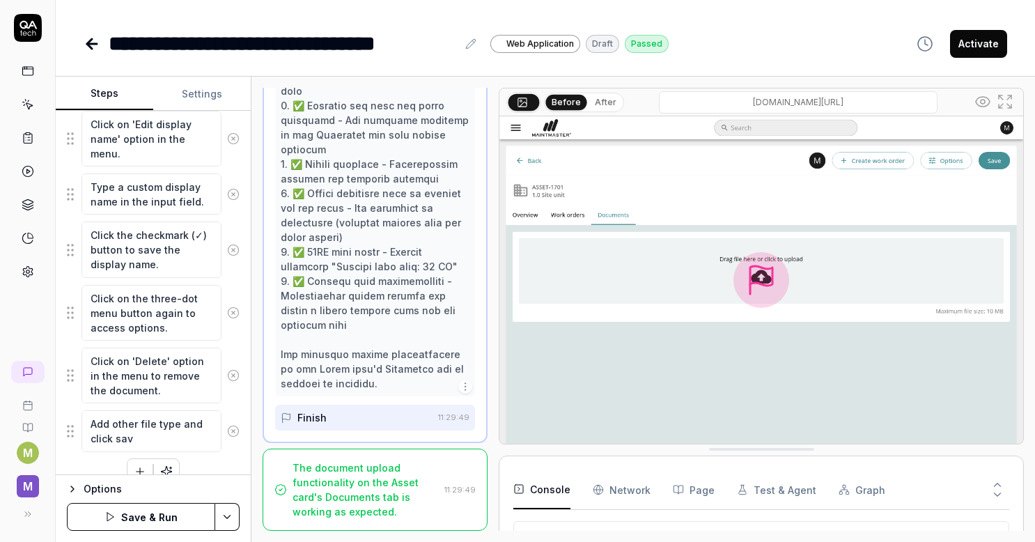
type textarea "*"
type textarea "Add other file type and click save"
type textarea "*"
type textarea "Add other file type and click save"
type textarea "*"
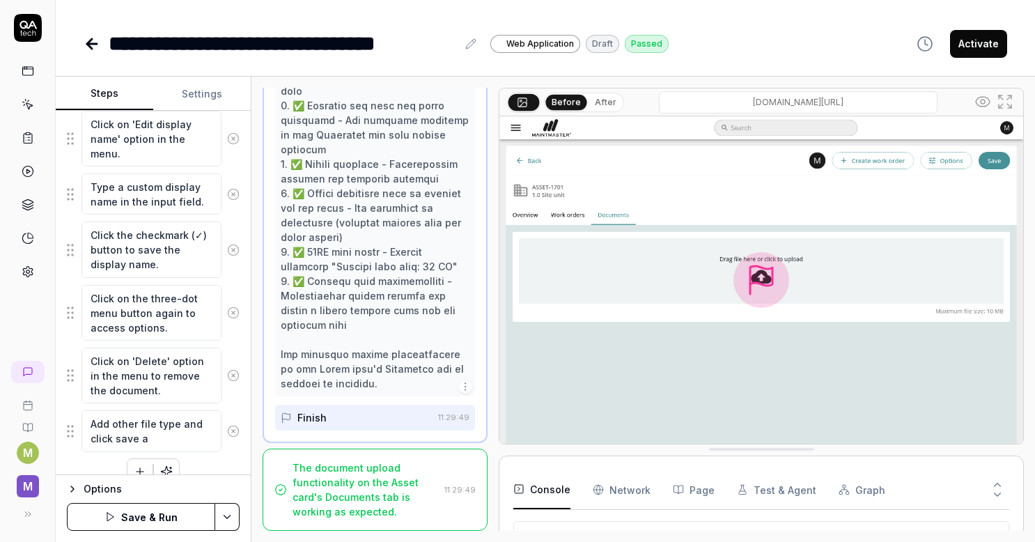
type textarea "Add other file type and click save"
type textarea "*"
type textarea "Add other file type and click save as"
type textarea "*"
type textarea "Add other file type and click save ass"
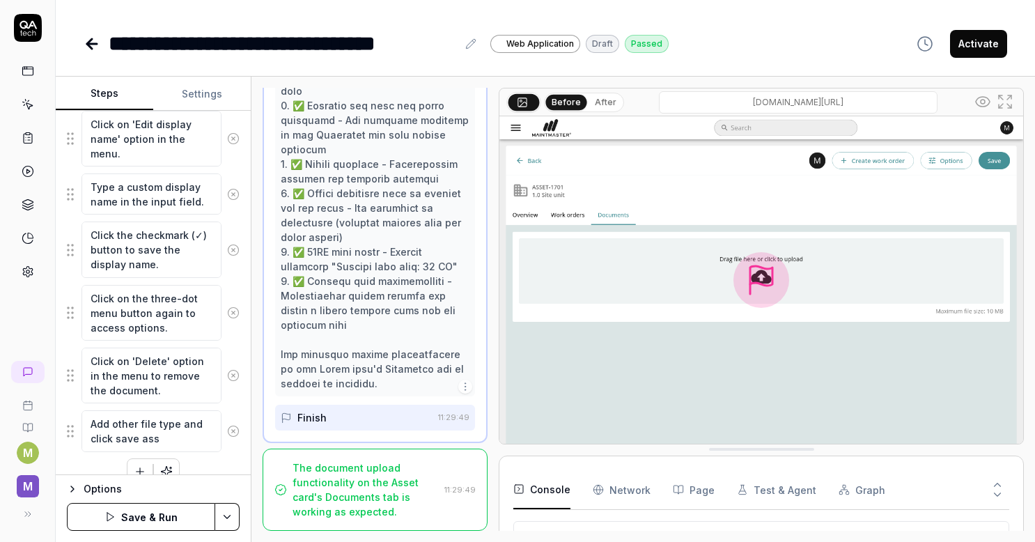
type textarea "*"
type textarea "Add other file type and click save asse"
type textarea "*"
type textarea "Add other file type and click save asset"
click at [183, 467] on div "Left-click to open the navigation menu. Click on 'Assets' to navigate to the as…" at bounding box center [153, 60] width 173 height 849
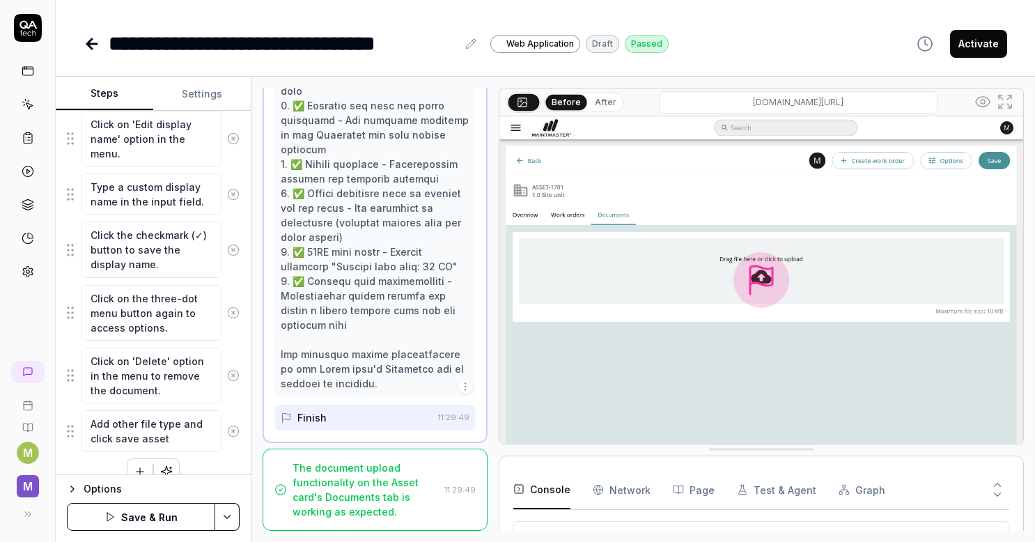
click at [191, 520] on button "Save & Run" at bounding box center [141, 517] width 148 height 28
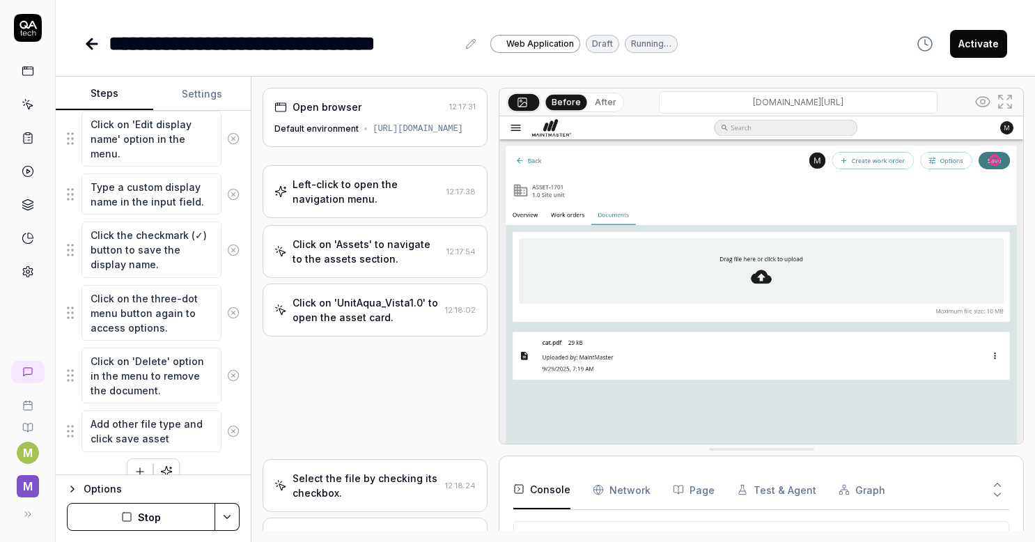
type textarea "*"
